Goal: Task Accomplishment & Management: Manage account settings

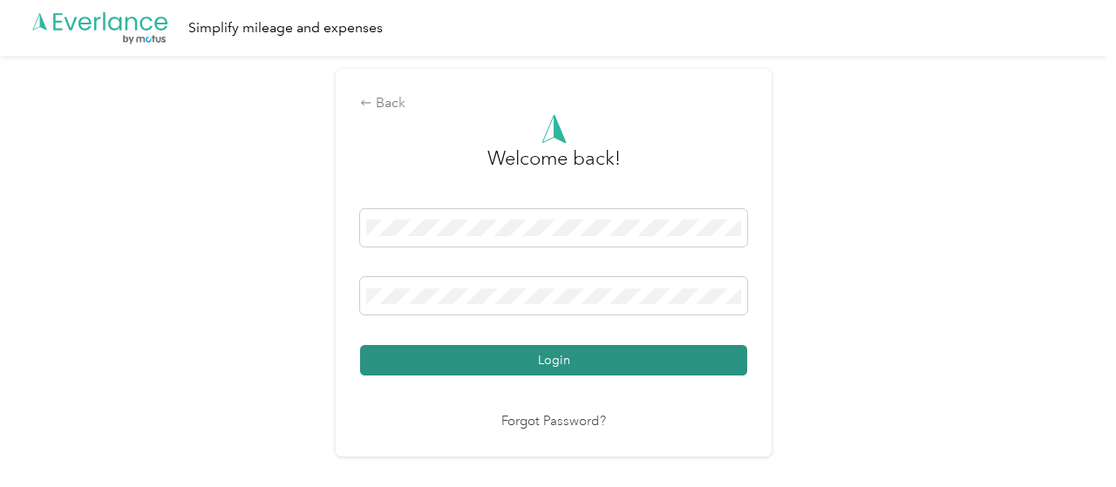
click at [478, 368] on button "Login" at bounding box center [553, 360] width 387 height 31
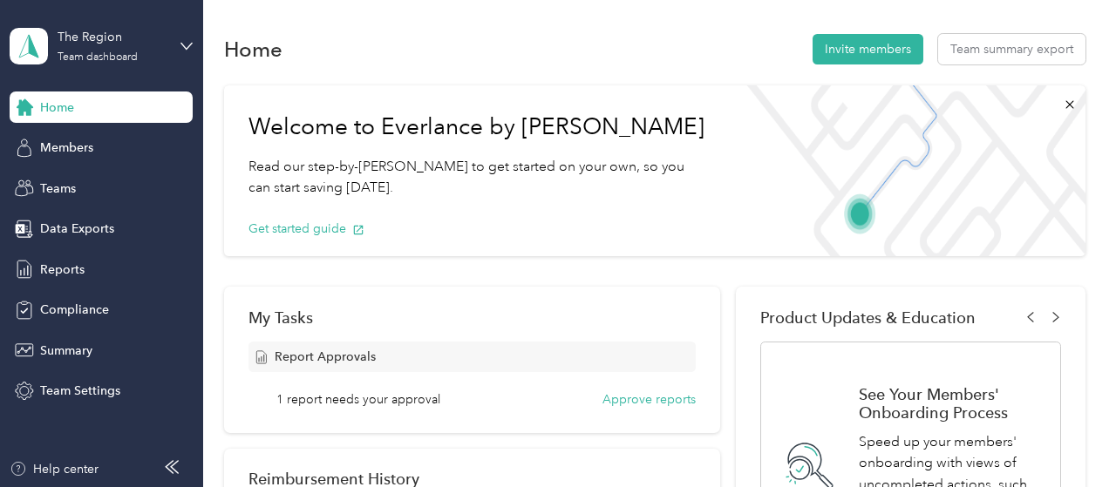
scroll to position [87, 0]
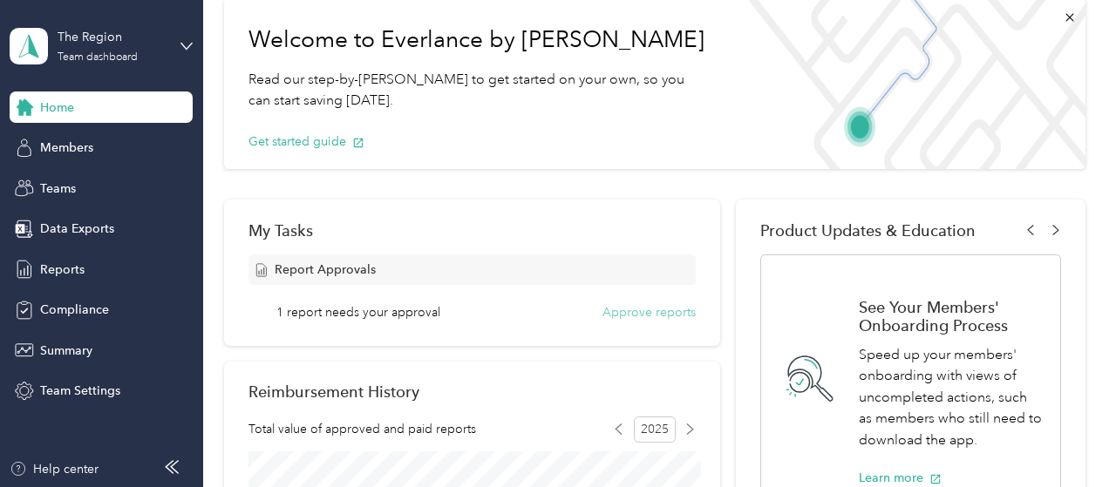
click at [648, 313] on button "Approve reports" at bounding box center [648, 312] width 93 height 18
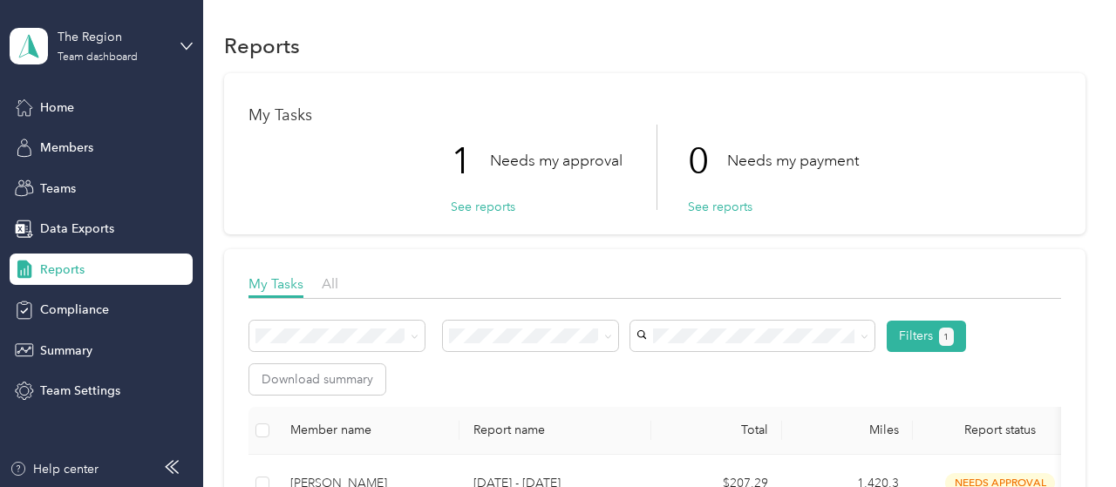
scroll to position [91, 0]
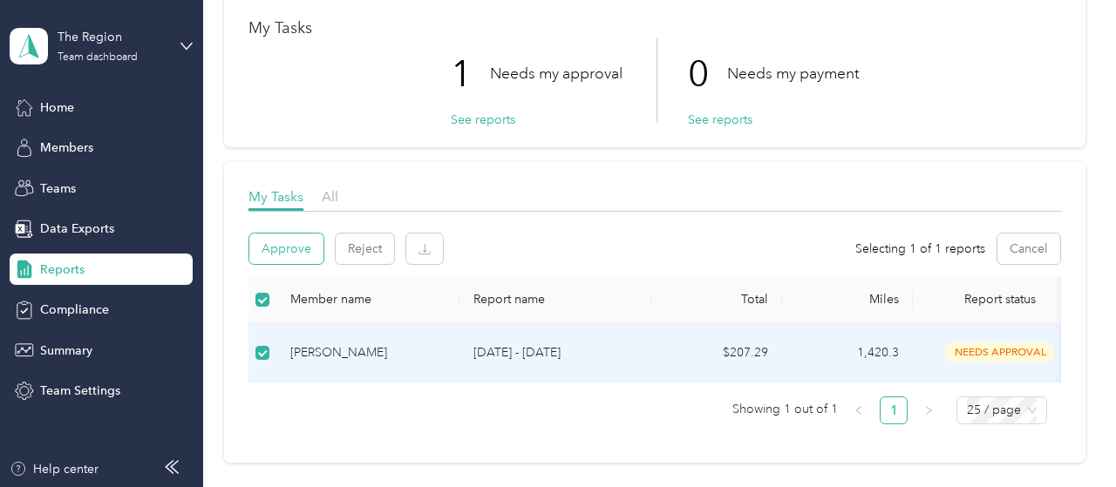
click at [290, 248] on button "Approve" at bounding box center [286, 249] width 74 height 31
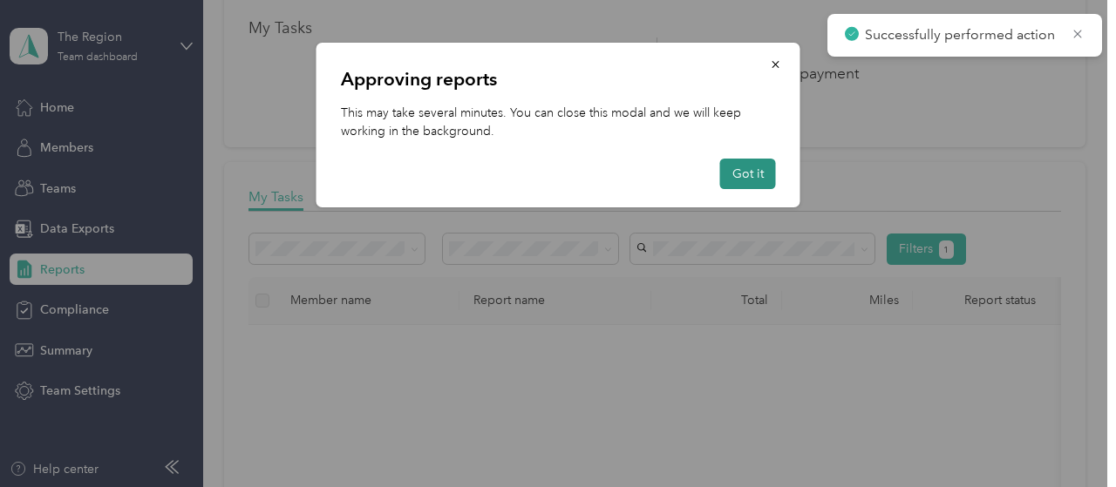
click at [731, 173] on button "Got it" at bounding box center [748, 174] width 56 height 31
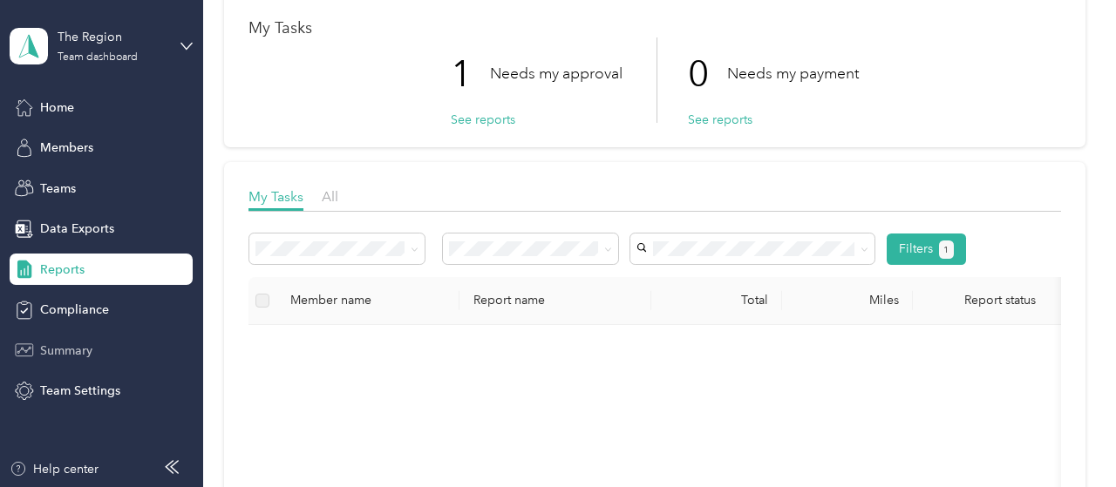
click at [83, 357] on span "Summary" at bounding box center [66, 351] width 52 height 18
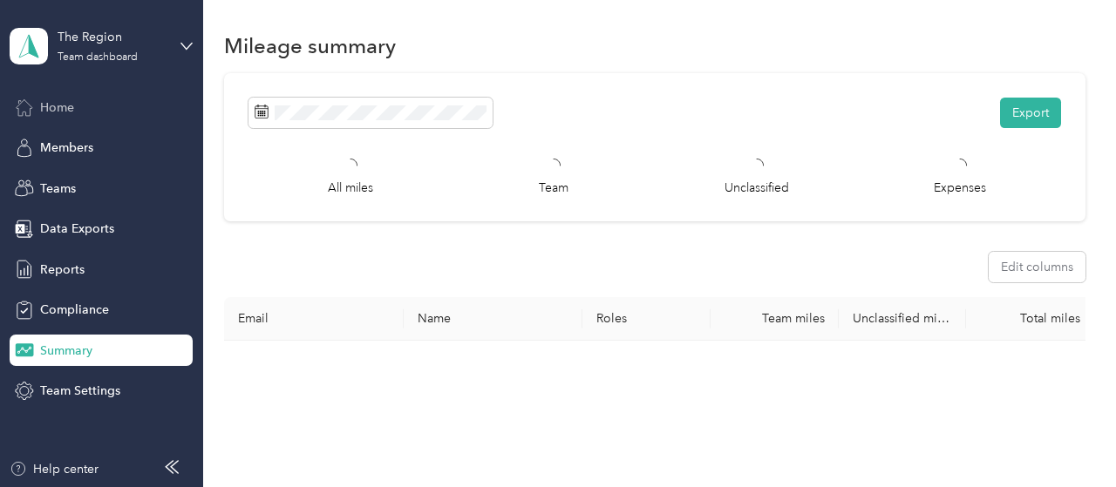
click at [72, 111] on span "Home" at bounding box center [57, 107] width 34 height 18
